Goal: Find specific page/section: Find specific page/section

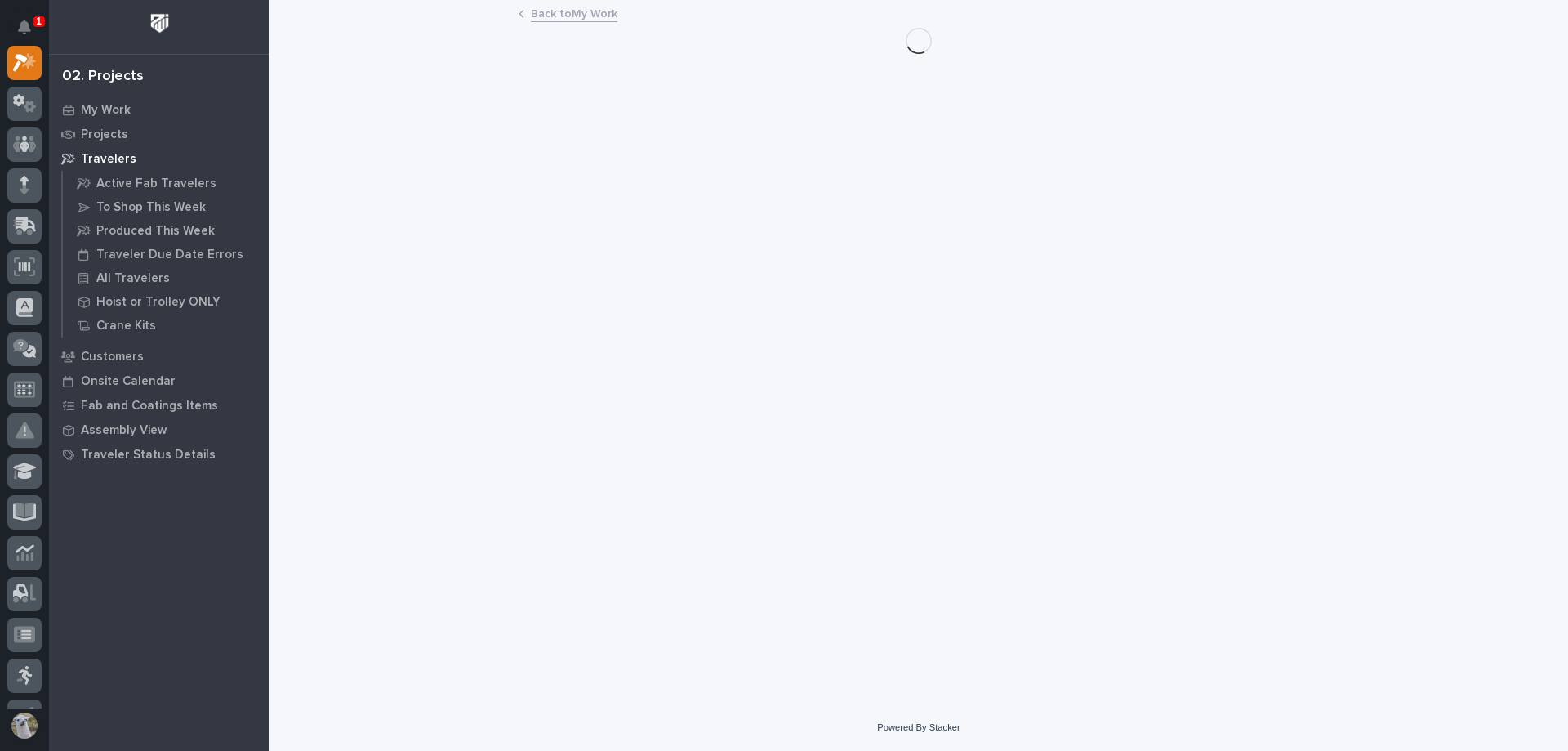
click at [33, 17] on div "1" at bounding box center [39, 22] width 11 height 11
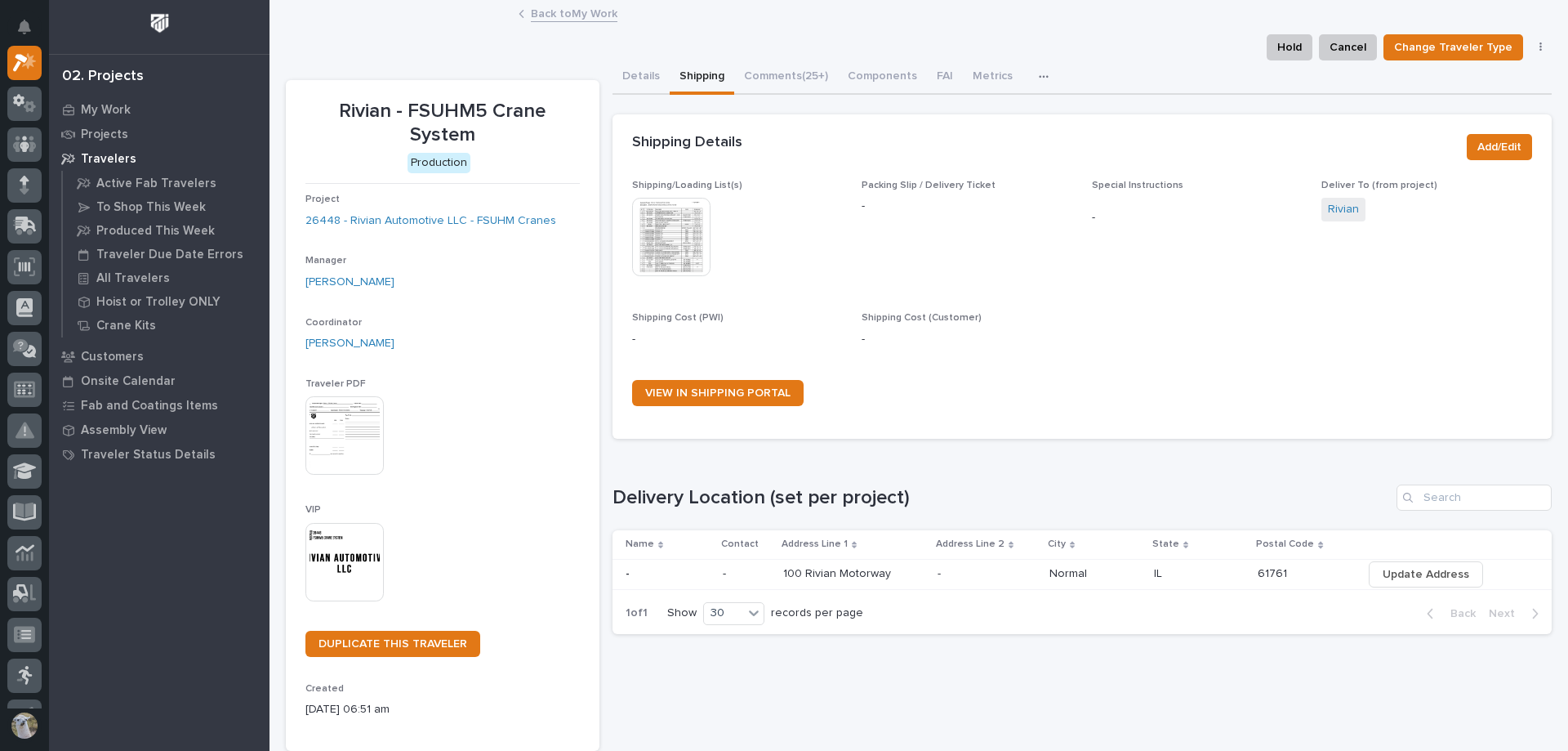
click at [442, 19] on div "Back to My Work" at bounding box center [919, 15] width 1298 height 23
click at [92, 108] on p "My Work" at bounding box center [106, 110] width 50 height 15
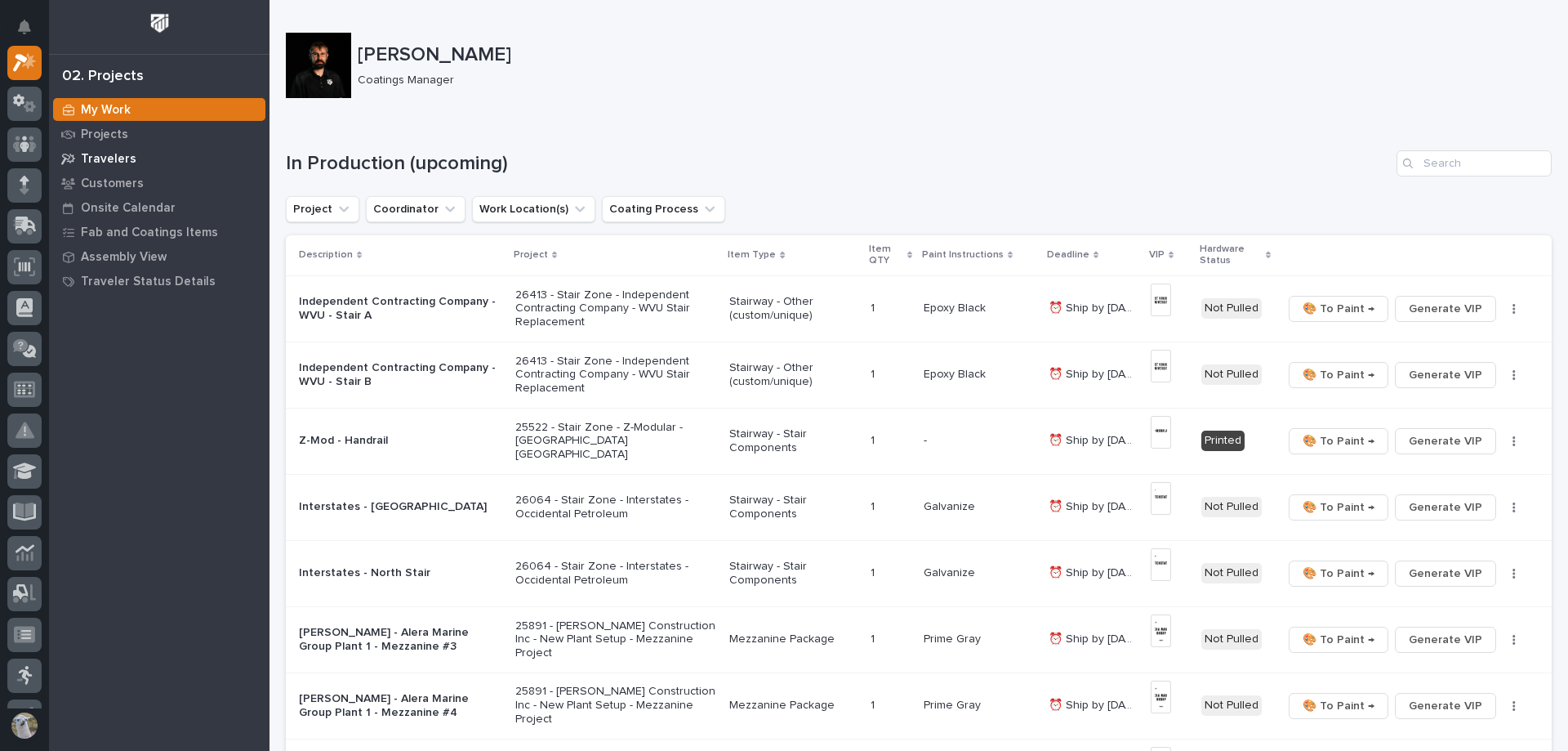
click at [148, 157] on div "Travelers" at bounding box center [159, 159] width 212 height 23
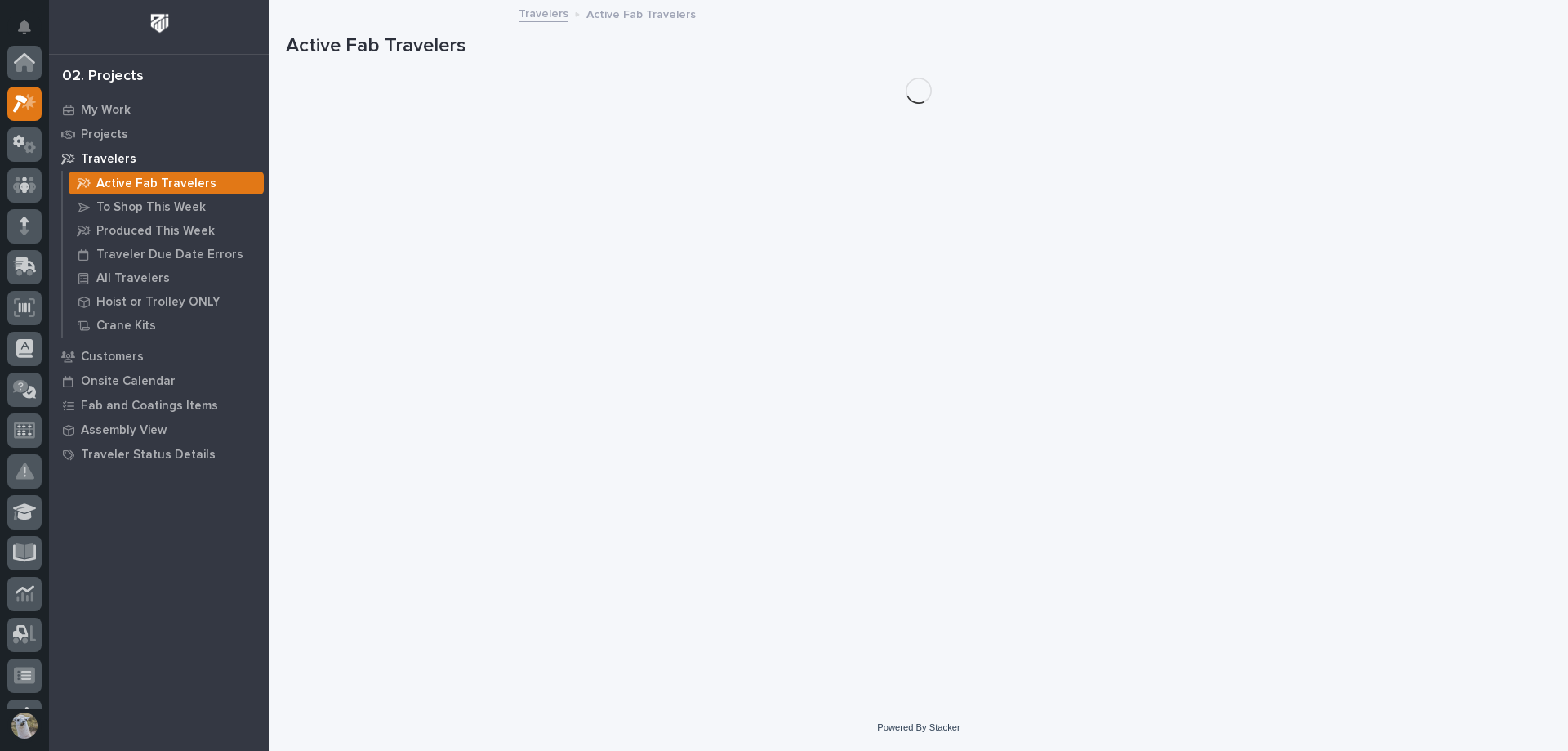
scroll to position [41, 0]
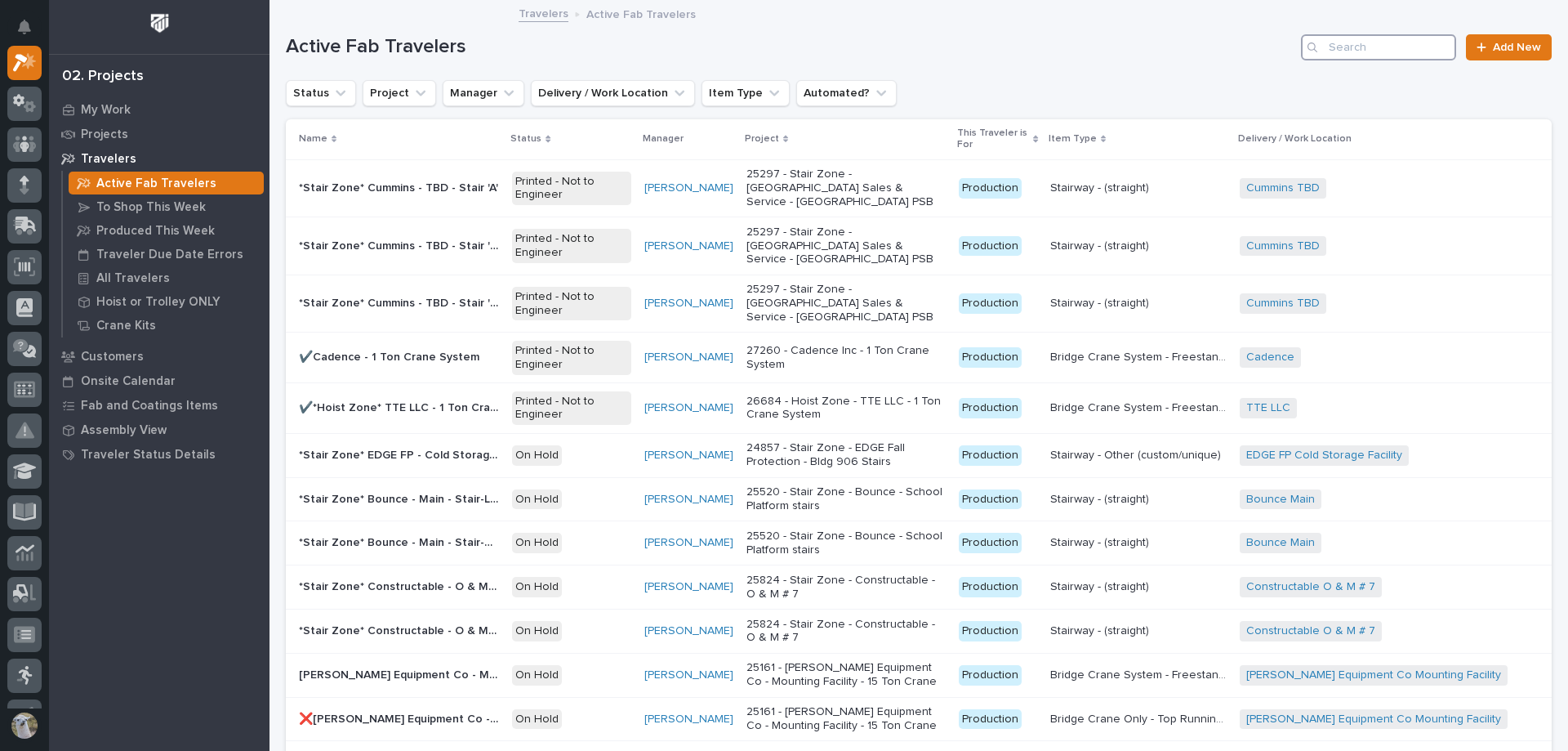
click at [1354, 50] on input "Search" at bounding box center [1379, 48] width 155 height 26
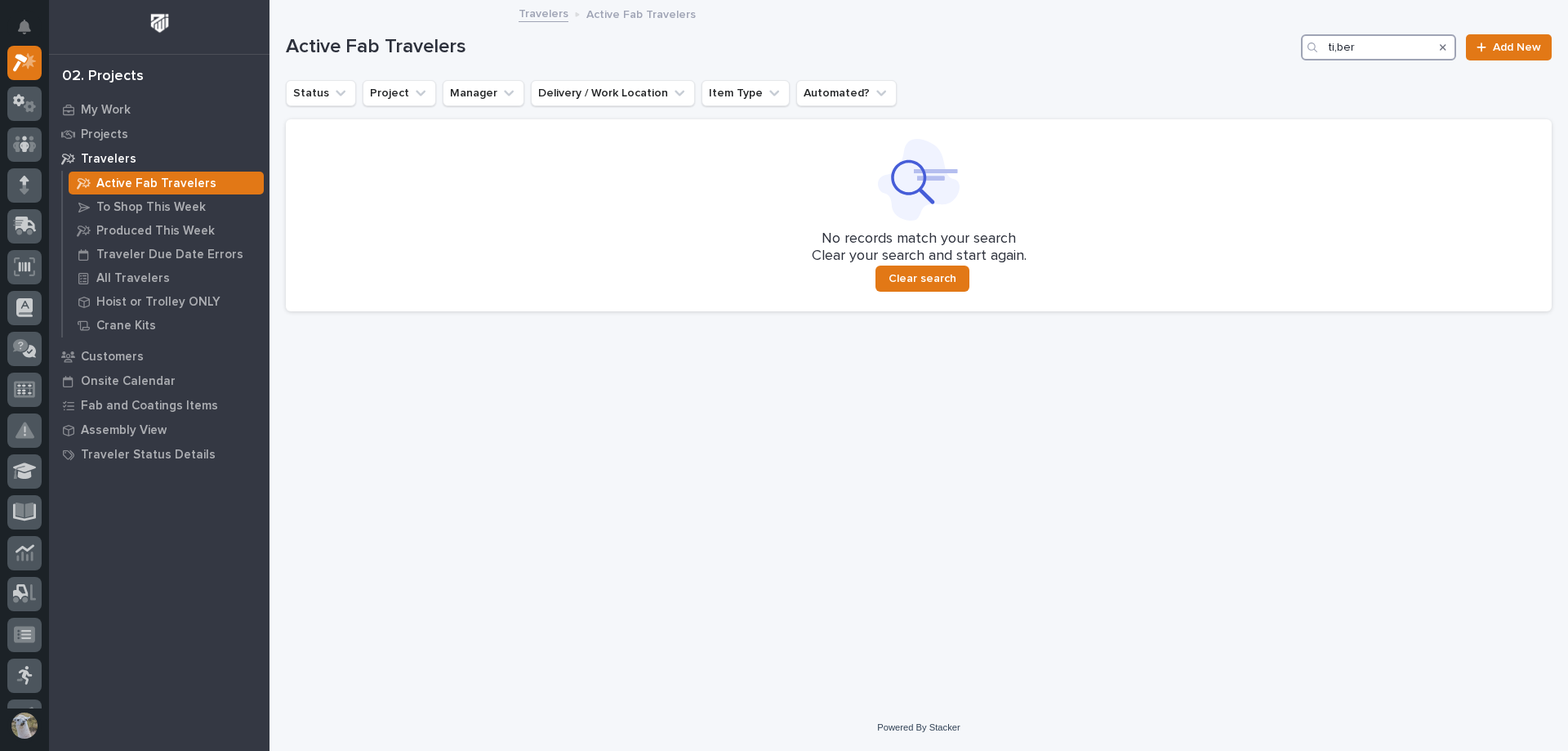
click at [1338, 48] on input "ti,ber" at bounding box center [1379, 48] width 155 height 26
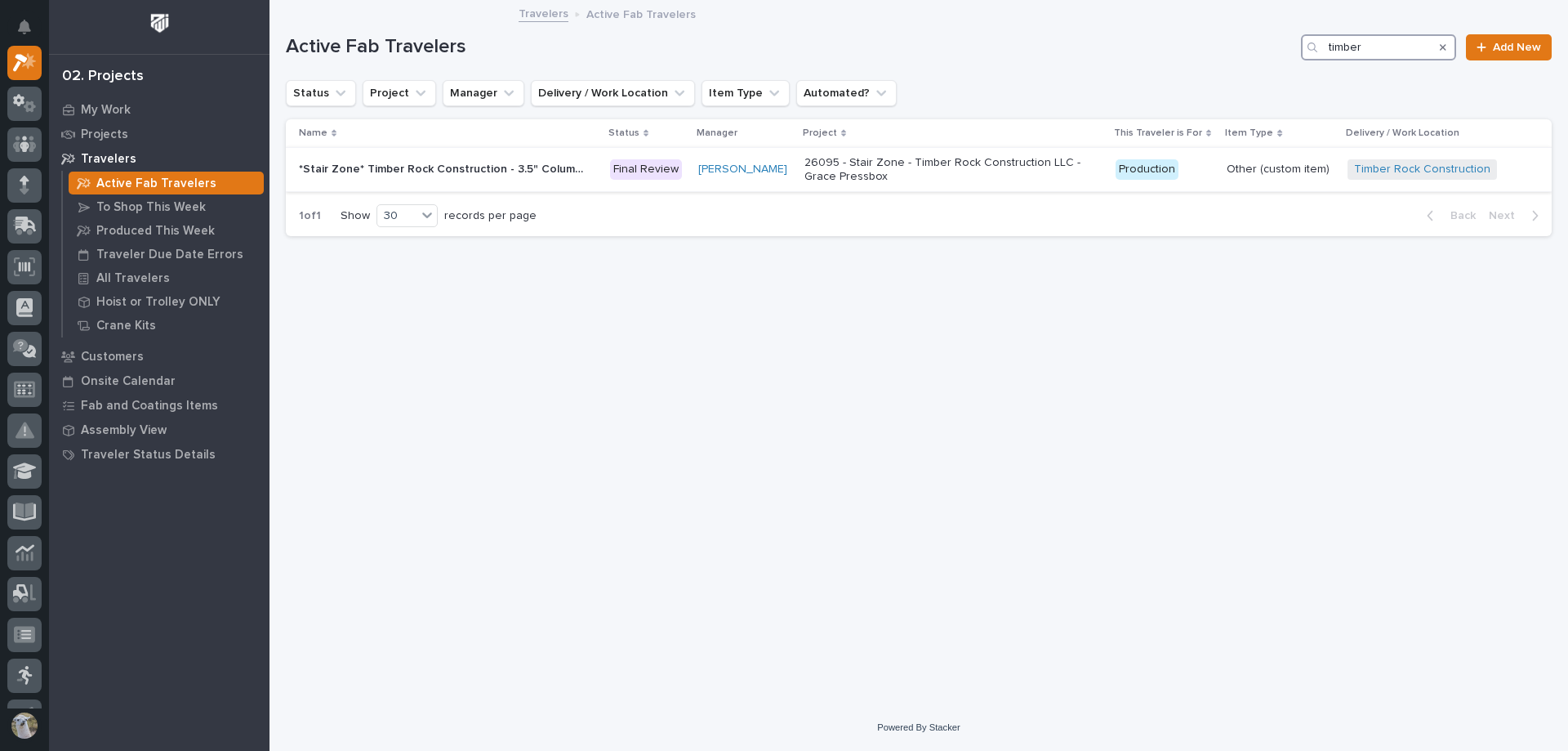
type input "timber"
click at [470, 172] on p "*Stair Zone* Timber Rock Construction - 3.5" Column Spacer" at bounding box center [443, 167] width 289 height 17
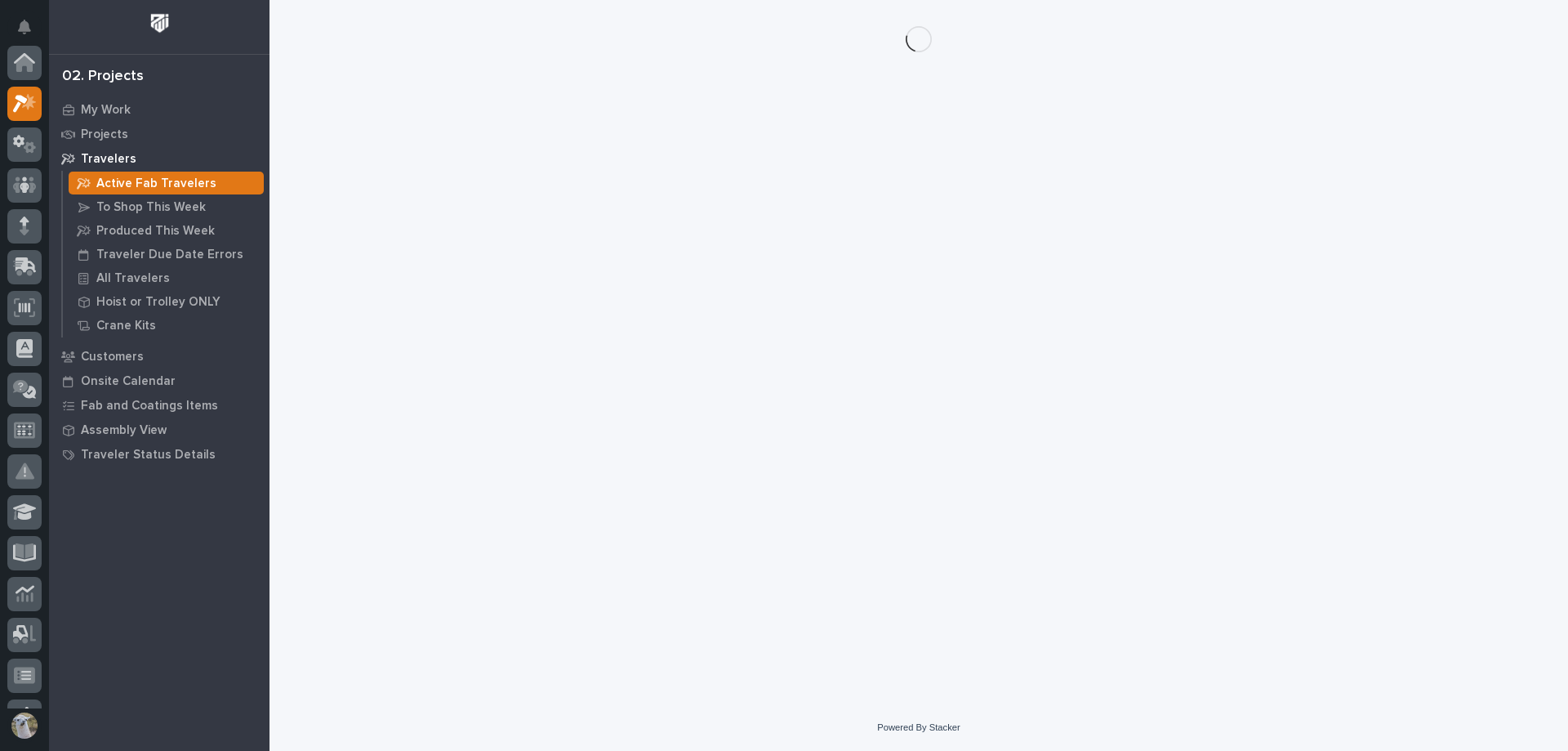
scroll to position [41, 0]
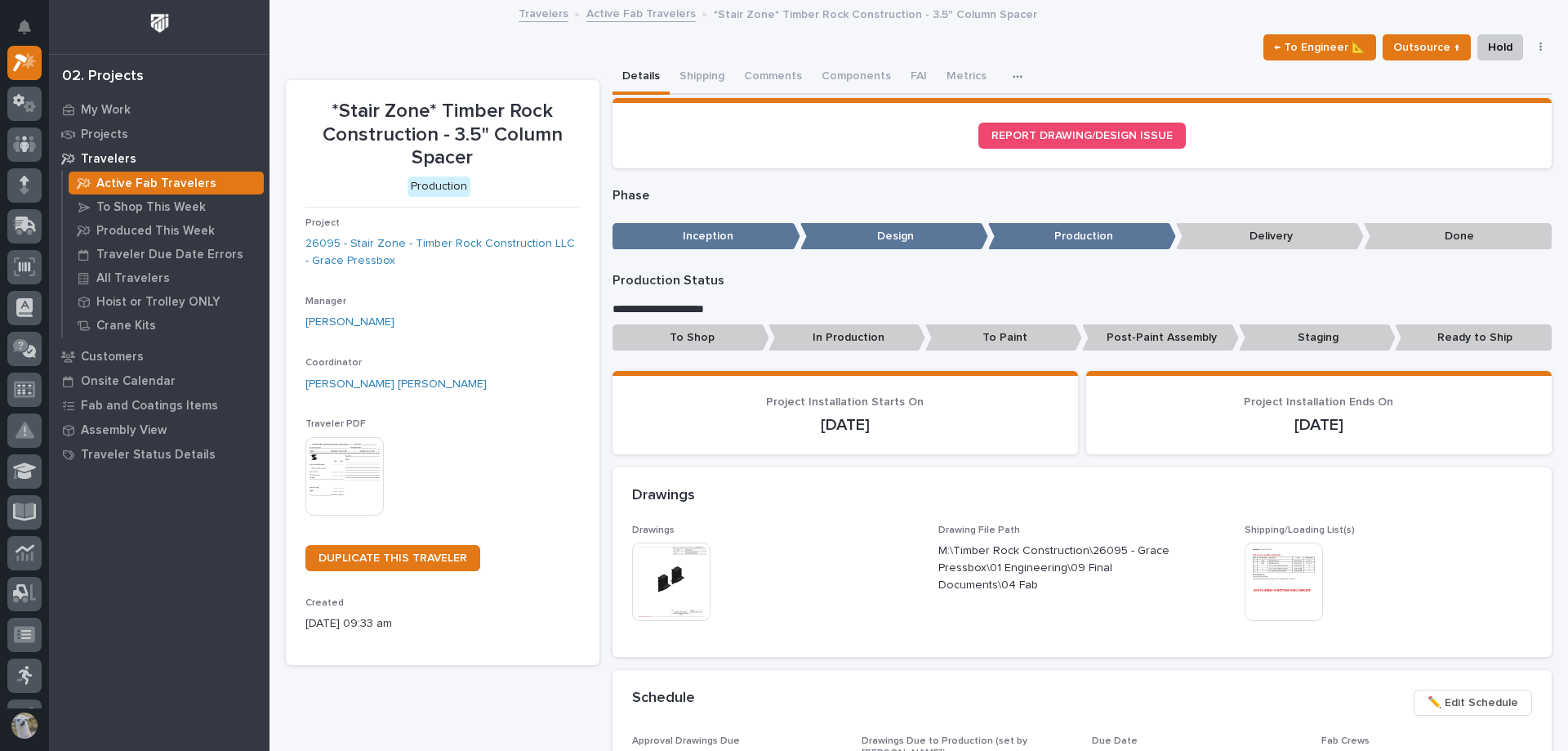
click at [653, 573] on img at bounding box center [671, 582] width 78 height 78
